Goal: Information Seeking & Learning: Understand process/instructions

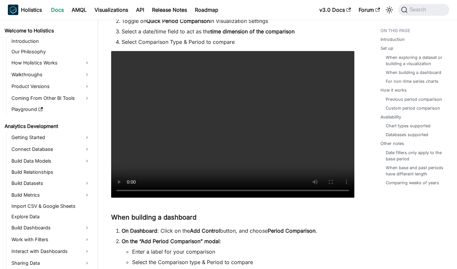
scroll to position [928, 0]
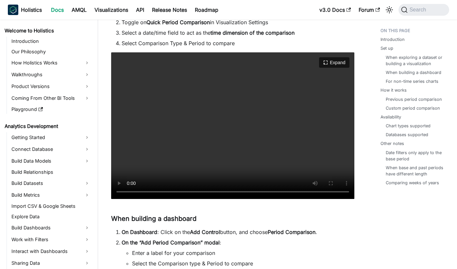
click at [201, 144] on video "Your browser does not support embedding video, but you can download it ." at bounding box center [232, 125] width 243 height 146
click at [169, 186] on video "Your browser does not support embedding video, but you can download it ." at bounding box center [232, 125] width 243 height 146
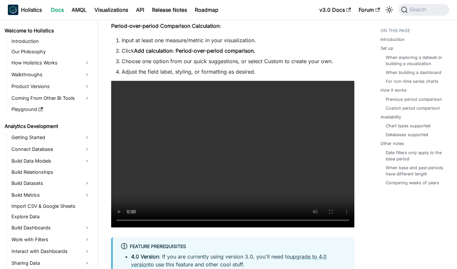
scroll to position [569, 0]
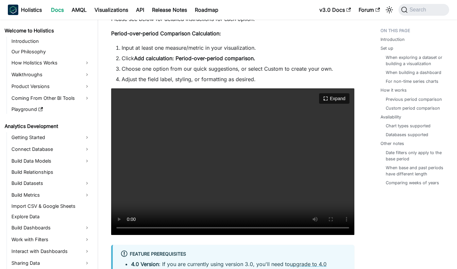
click at [167, 222] on video "Your browser does not support embedding video, but you can download it ." at bounding box center [232, 161] width 243 height 146
click at [184, 166] on video "Your browser does not support embedding video, but you can download it ." at bounding box center [232, 161] width 243 height 146
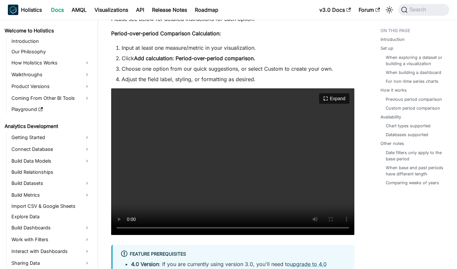
click at [184, 166] on video "Your browser does not support embedding video, but you can download it ." at bounding box center [232, 161] width 243 height 146
click at [126, 219] on video "Your browser does not support embedding video, but you can download it ." at bounding box center [232, 161] width 243 height 146
click at [160, 195] on video "Your browser does not support embedding video, but you can download it ." at bounding box center [232, 161] width 243 height 146
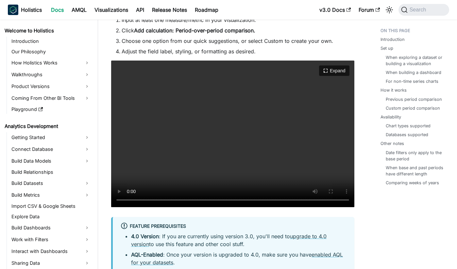
scroll to position [635, 0]
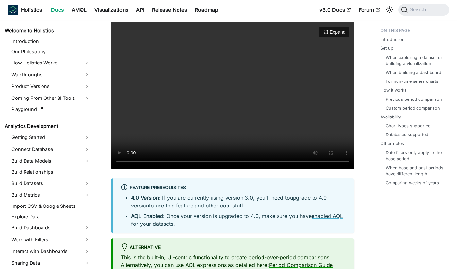
click at [243, 152] on video "Your browser does not support embedding video, but you can download it ." at bounding box center [232, 95] width 243 height 146
click at [249, 153] on video "Your browser does not support embedding video, but you can download it ." at bounding box center [232, 95] width 243 height 146
click at [253, 154] on video "Your browser does not support embedding video, but you can download it ." at bounding box center [232, 95] width 243 height 146
click at [258, 154] on video "Your browser does not support embedding video, but you can download it ." at bounding box center [232, 95] width 243 height 146
click at [266, 156] on video "Your browser does not support embedding video, but you can download it ." at bounding box center [232, 95] width 243 height 146
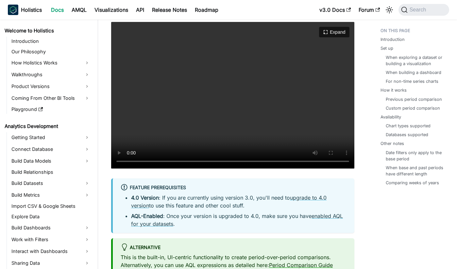
click at [268, 154] on video "Your browser does not support embedding video, but you can download it ." at bounding box center [232, 95] width 243 height 146
click at [273, 154] on video "Your browser does not support embedding video, but you can download it ." at bounding box center [232, 95] width 243 height 146
click at [281, 154] on video "Your browser does not support embedding video, but you can download it ." at bounding box center [232, 95] width 243 height 146
click at [265, 90] on video "Your browser does not support embedding video, but you can download it ." at bounding box center [232, 95] width 243 height 146
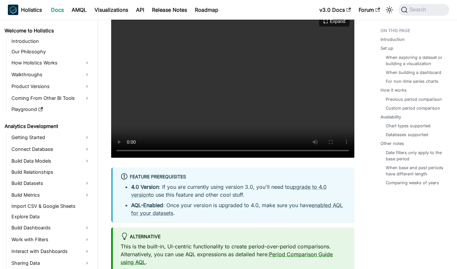
scroll to position [647, 0]
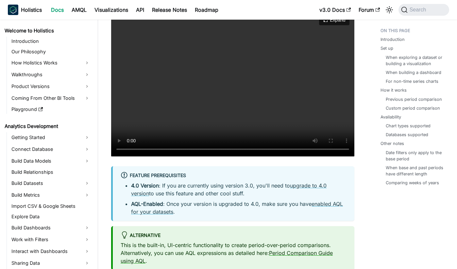
click at [161, 140] on video "Your browser does not support embedding video, but you can download it ." at bounding box center [232, 83] width 243 height 146
click at [166, 141] on video "Your browser does not support embedding video, but you can download it ." at bounding box center [232, 83] width 243 height 146
click at [188, 110] on video "Your browser does not support embedding video, but you can download it ." at bounding box center [232, 83] width 243 height 146
click at [127, 142] on video "Your browser does not support embedding video, but you can download it ." at bounding box center [232, 83] width 243 height 146
click at [190, 141] on video "Your browser does not support embedding video, but you can download it ." at bounding box center [232, 83] width 243 height 146
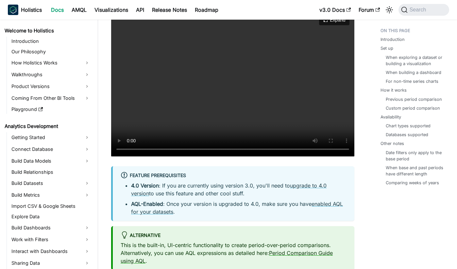
click at [180, 142] on video "Your browser does not support embedding video, but you can download it ." at bounding box center [232, 83] width 243 height 146
click at [211, 105] on video "Your browser does not support embedding video, but you can download it ." at bounding box center [232, 83] width 243 height 146
